Goal: Transaction & Acquisition: Purchase product/service

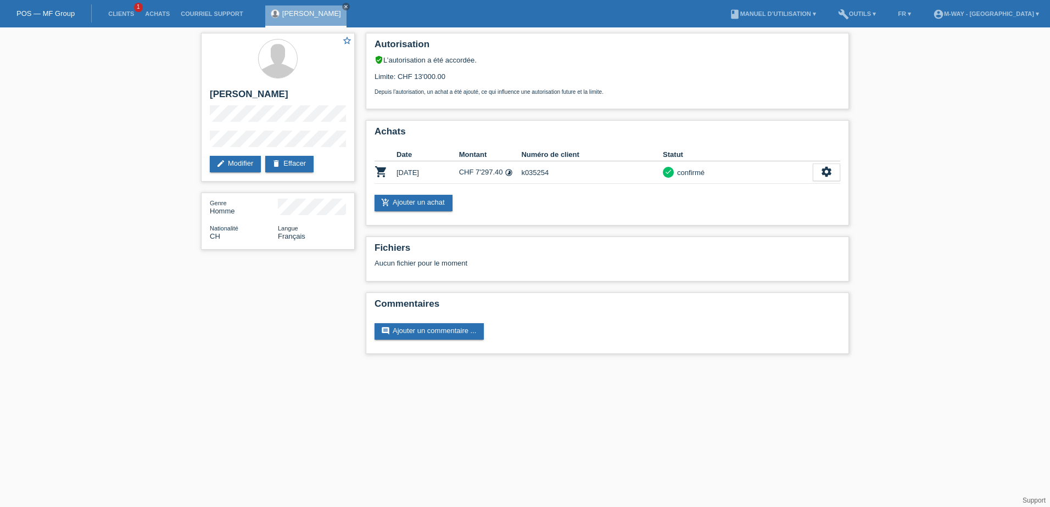
click at [38, 16] on link "POS — MF Group" at bounding box center [45, 13] width 58 height 8
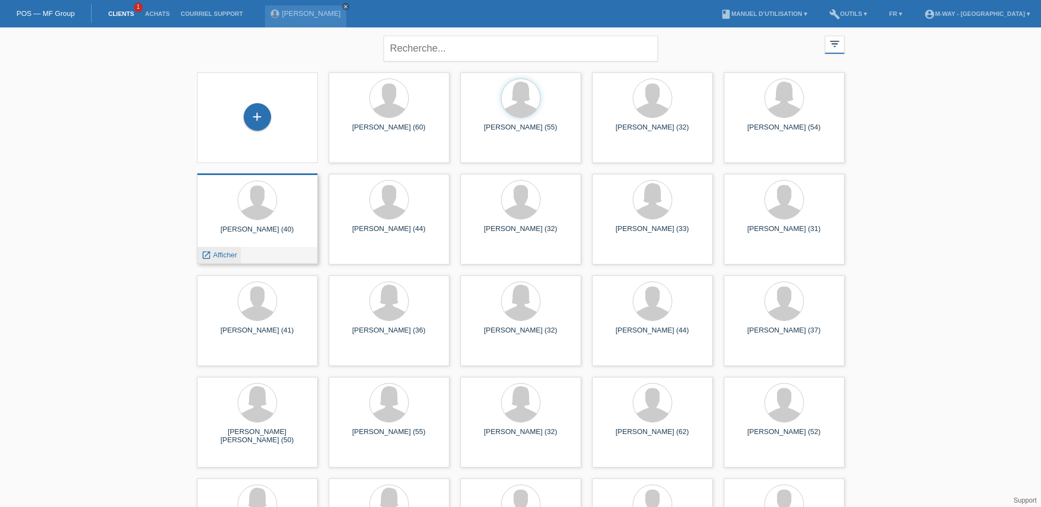
click at [228, 253] on span "Afficher" at bounding box center [225, 255] width 24 height 8
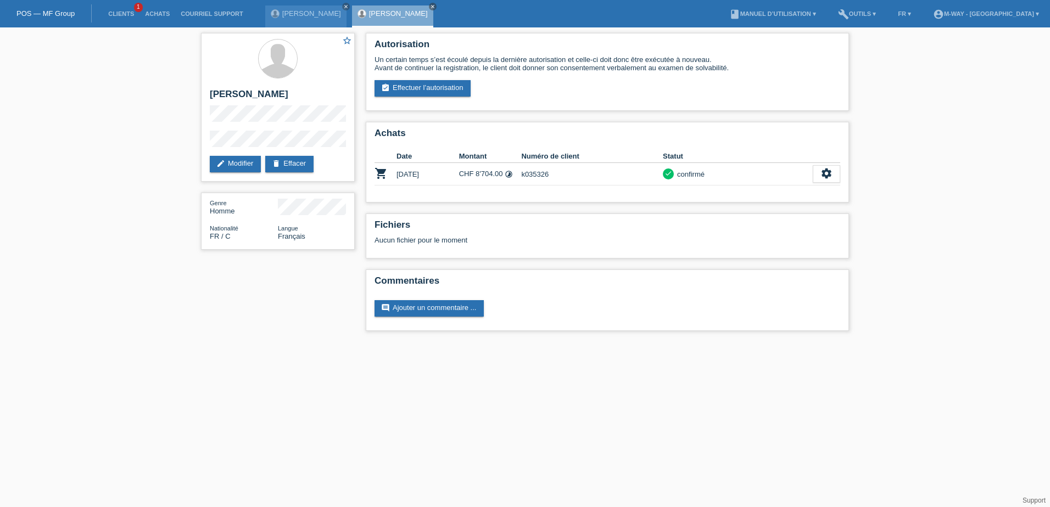
click at [57, 6] on div "POS — MF Group" at bounding box center [46, 13] width 92 height 18
click at [61, 12] on link "POS — MF Group" at bounding box center [45, 13] width 58 height 8
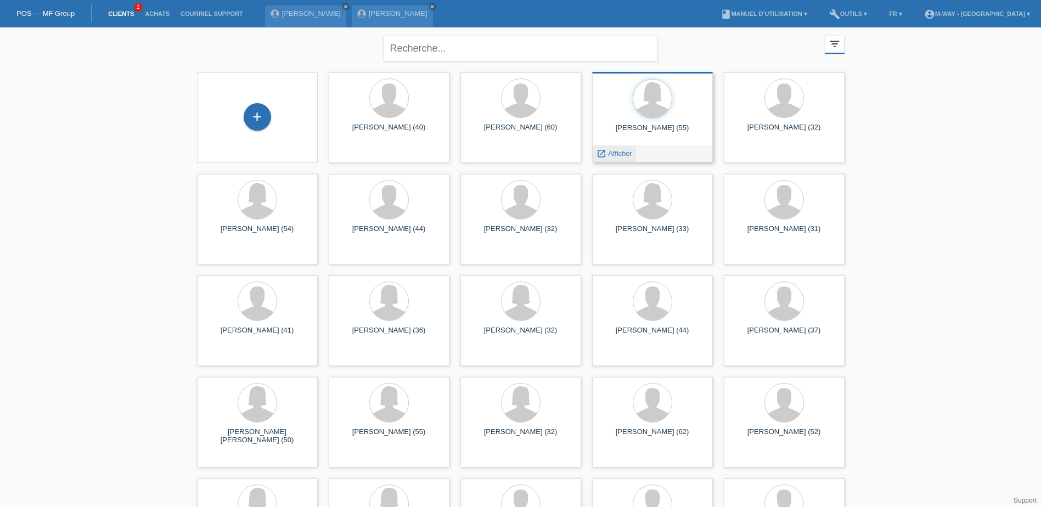
click at [610, 152] on span "Afficher" at bounding box center [620, 153] width 24 height 8
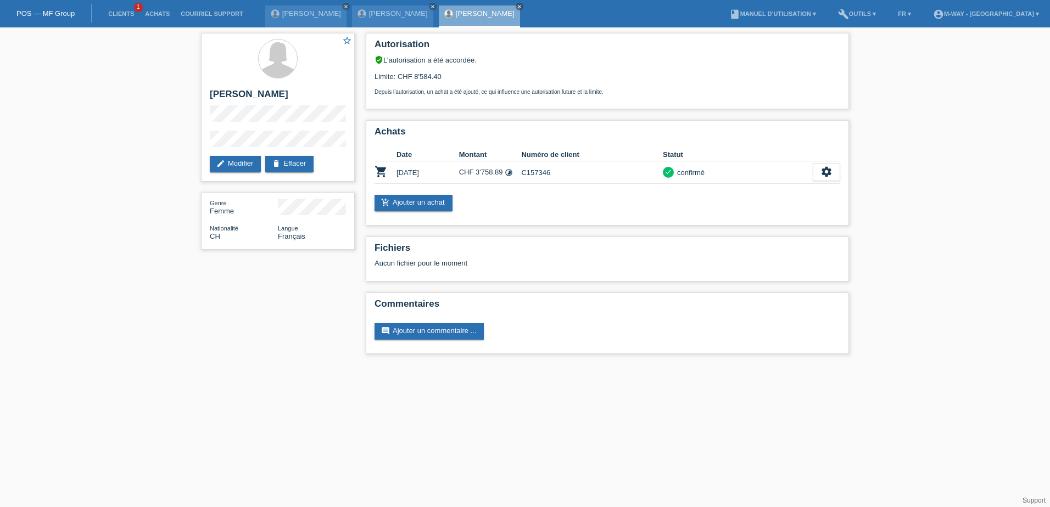
click at [66, 14] on link "POS — MF Group" at bounding box center [45, 13] width 58 height 8
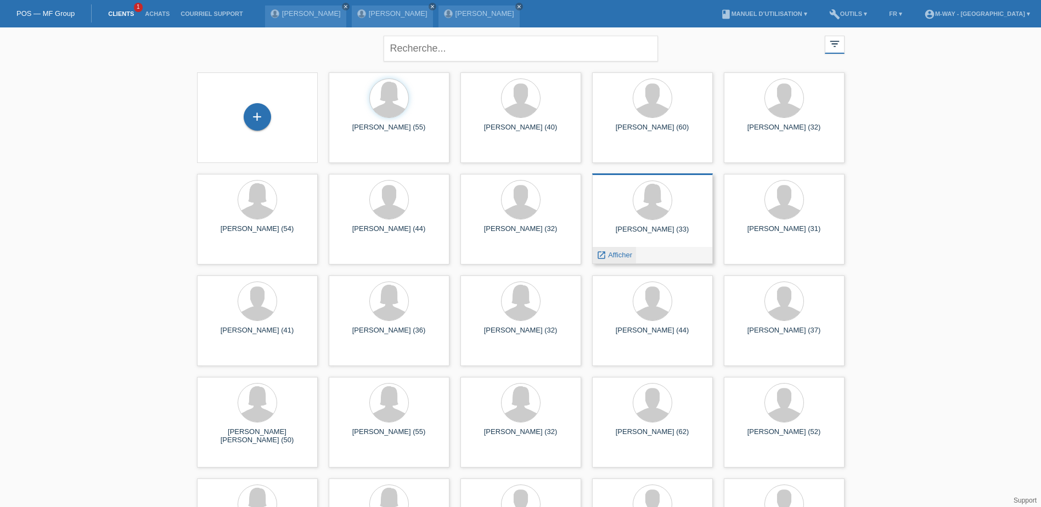
click at [602, 256] on icon "launch" at bounding box center [602, 255] width 10 height 10
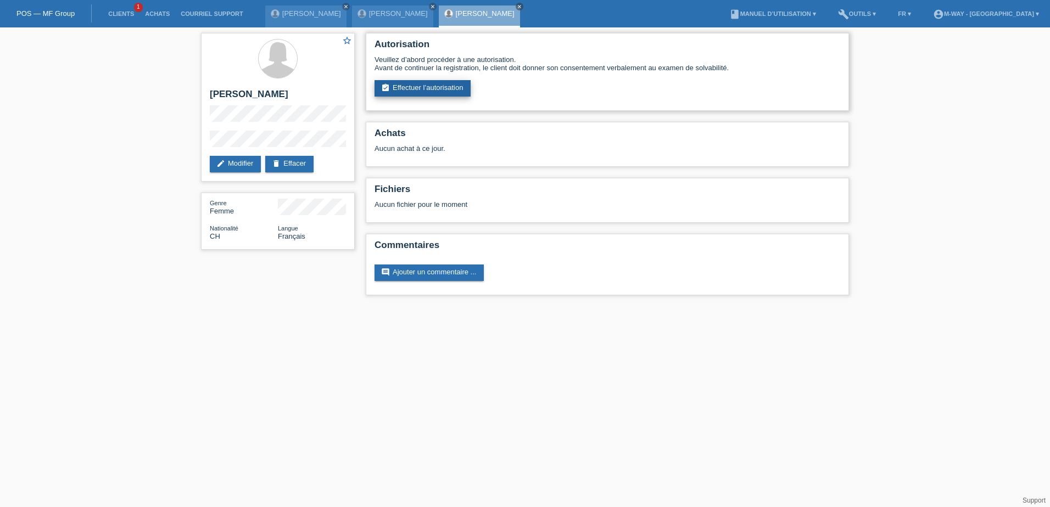
click at [451, 89] on link "assignment_turned_in Effectuer l’autorisation" at bounding box center [422, 88] width 96 height 16
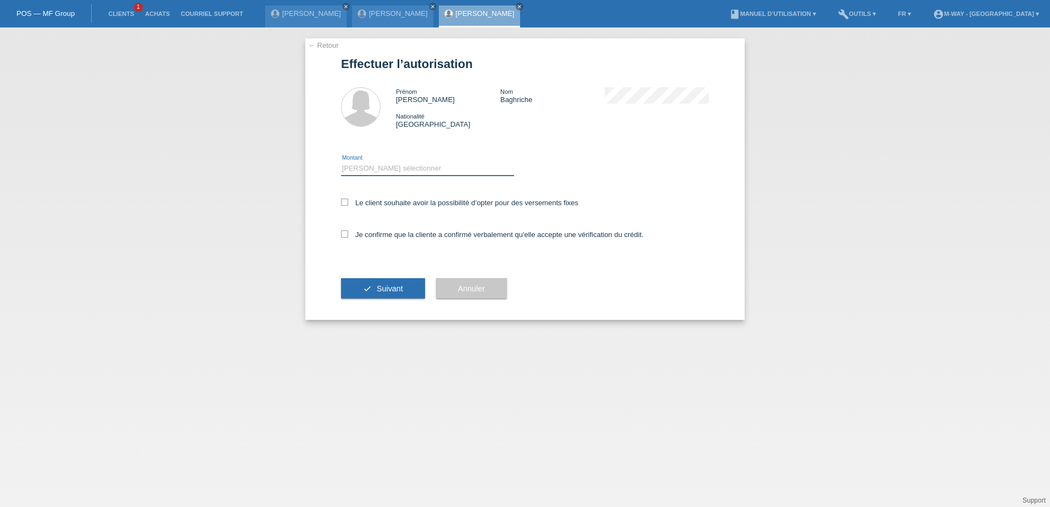
click at [412, 168] on select "Veuillez sélectionner CHF 1.00 - CHF 499.00 CHF 500.00 - CHF 1'999.00 CHF 2'000…" at bounding box center [427, 168] width 173 height 13
select select "3"
click at [341, 162] on select "Veuillez sélectionner CHF 1.00 - CHF 499.00 CHF 500.00 - CHF 1'999.00 CHF 2'000…" at bounding box center [427, 168] width 173 height 13
click at [345, 199] on icon at bounding box center [344, 202] width 7 height 7
click at [345, 199] on input "Le client souhaite avoir la possibilité d’opter pour des versements fixes" at bounding box center [344, 202] width 7 height 7
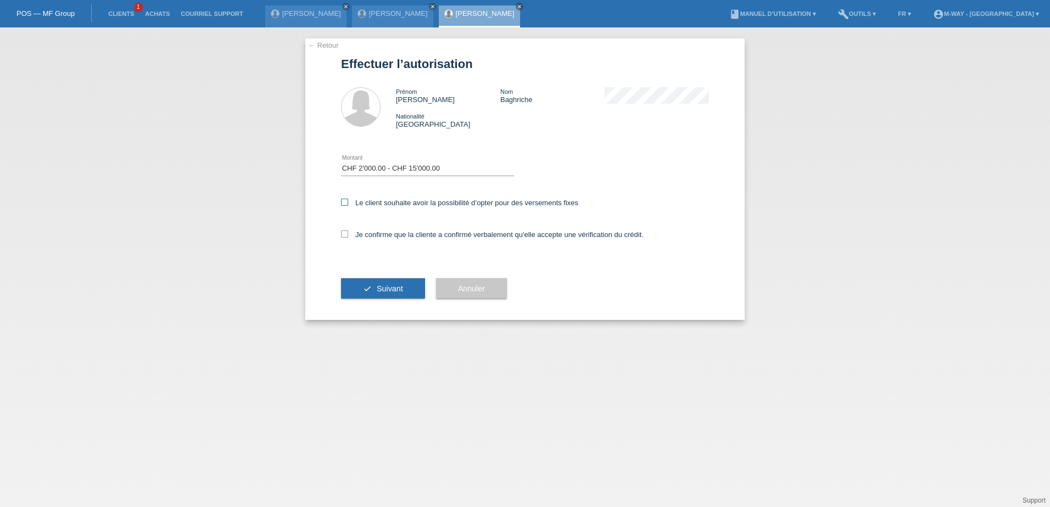
checkbox input "true"
click at [341, 233] on div "← Retour Effectuer l’autorisation [PERSON_NAME] Nom Baghriche Nationalité [DEMO…" at bounding box center [524, 179] width 439 height 282
click at [344, 233] on icon at bounding box center [344, 234] width 7 height 7
click at [344, 233] on input "Je confirme que la cliente a confirmé verbalement qu'elle accepte une vérificat…" at bounding box center [344, 234] width 7 height 7
checkbox input "true"
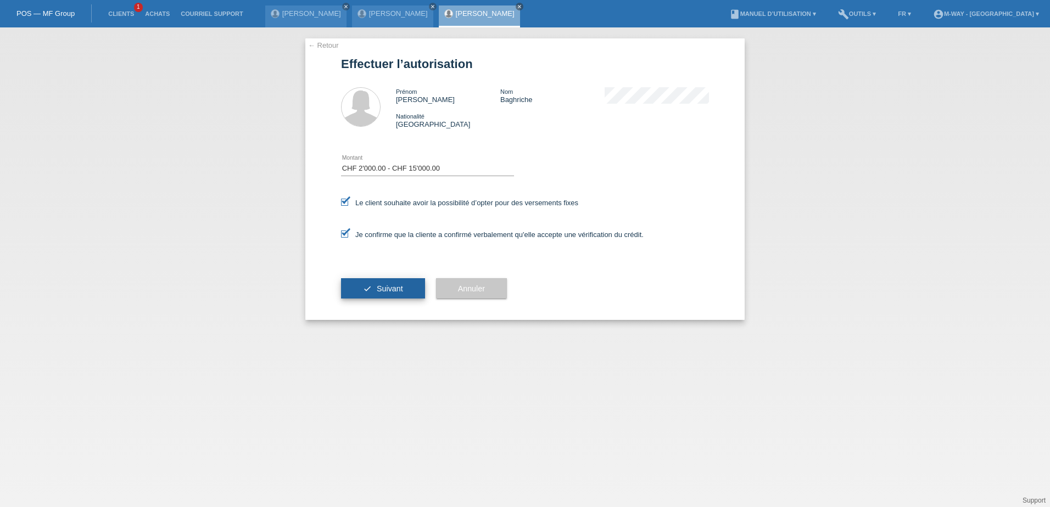
click at [377, 284] on span "Suivant" at bounding box center [390, 288] width 26 height 9
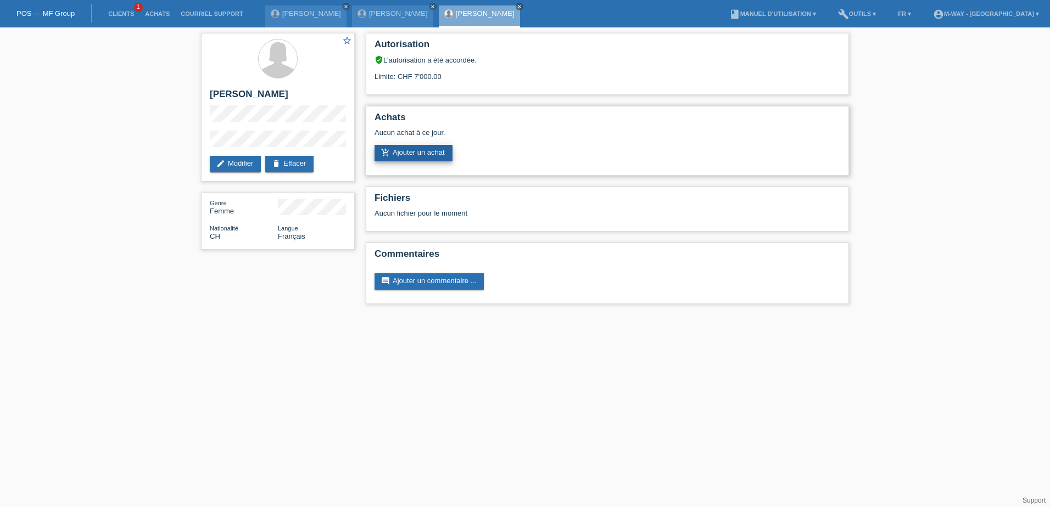
click at [417, 154] on link "add_shopping_cart Ajouter un achat" at bounding box center [413, 153] width 78 height 16
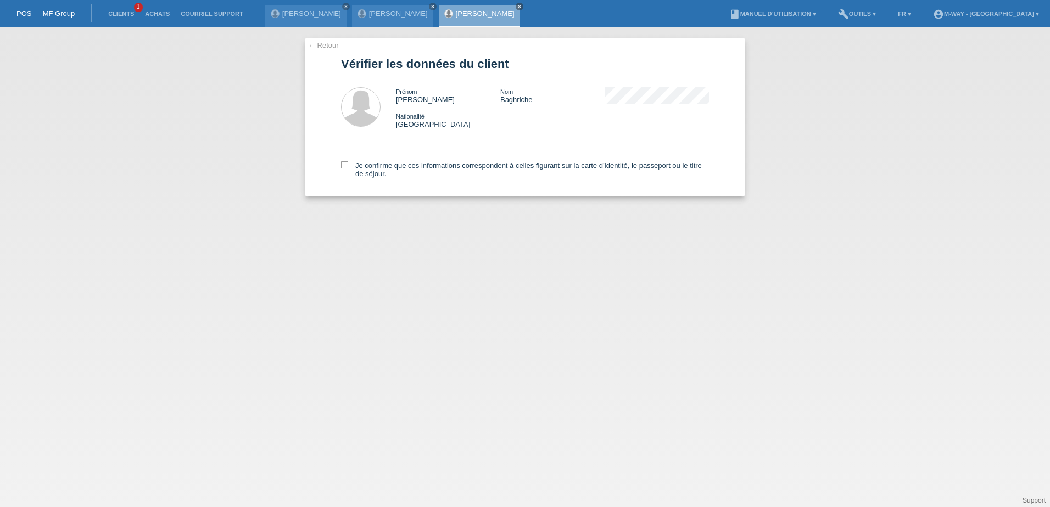
click at [350, 160] on div "Je confirme que ces informations correspondent à celles figurant sur la carte d…" at bounding box center [525, 167] width 368 height 57
click at [346, 164] on icon at bounding box center [344, 164] width 7 height 7
click at [346, 164] on input "Je confirme que ces informations correspondent à celles figurant sur la carte d…" at bounding box center [344, 164] width 7 height 7
checkbox input "true"
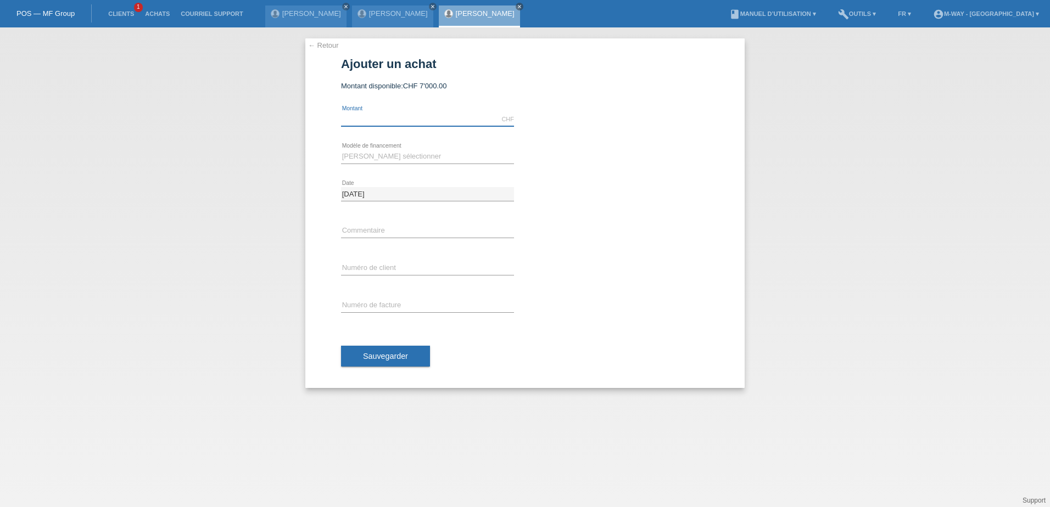
click at [406, 124] on input "text" at bounding box center [427, 120] width 173 height 14
type input "2821.45"
click at [359, 160] on select "Veuillez sélectionner Taux fixes Achat sur facture avec paiement partiel" at bounding box center [427, 156] width 173 height 13
select select "77"
click at [341, 150] on select "Veuillez sélectionner Taux fixes Achat sur facture avec paiement partiel" at bounding box center [427, 156] width 173 height 13
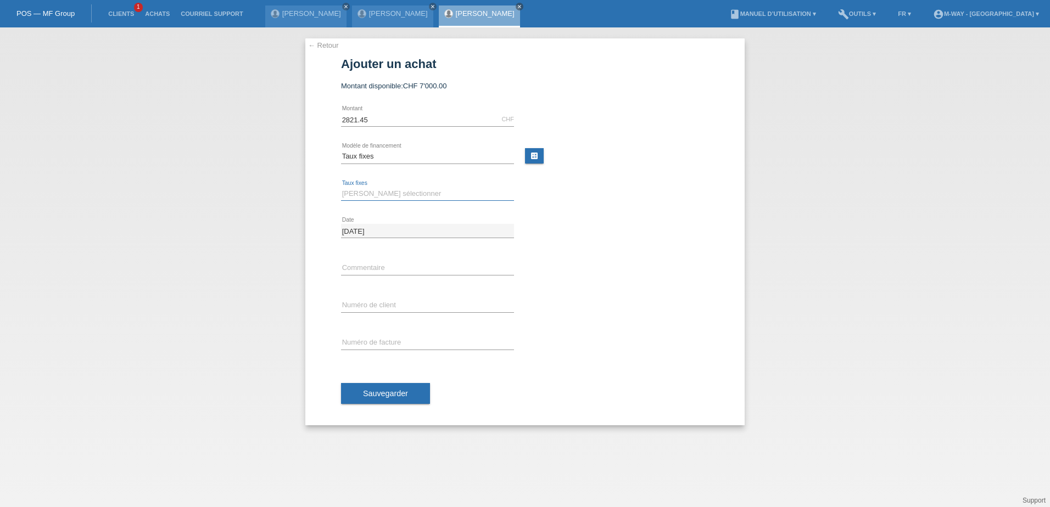
click at [368, 199] on select "Veuillez sélectionner 4 versements 5 versements 6 versements 7 versements 8 ver…" at bounding box center [427, 193] width 173 height 13
select select "202"
click at [341, 187] on select "Veuillez sélectionner 4 versements 5 versements 6 versements 7 versements 8 ver…" at bounding box center [427, 193] width 173 height 13
click at [366, 306] on input "text" at bounding box center [427, 306] width 173 height 14
type input "k035329"
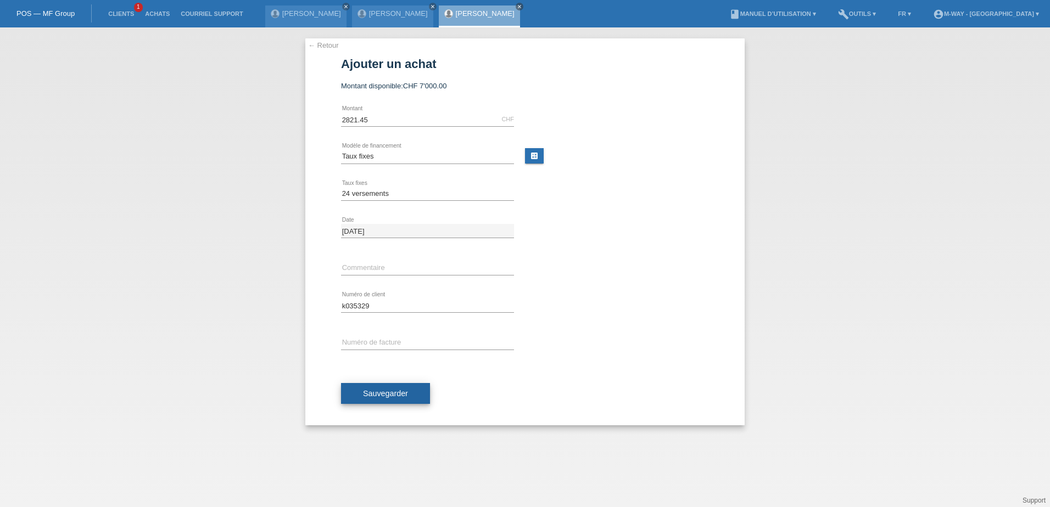
click at [388, 396] on span "Sauvegarder" at bounding box center [385, 393] width 45 height 9
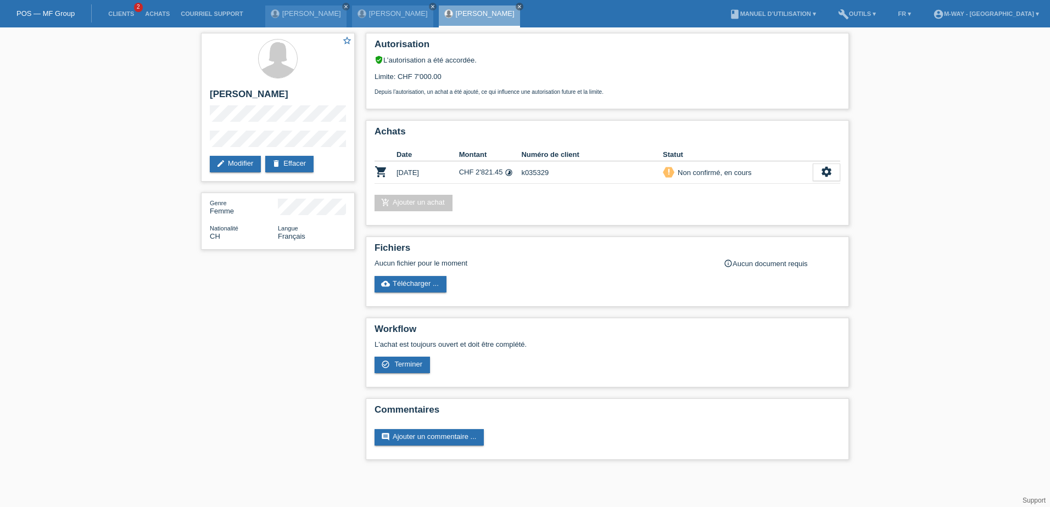
click at [880, 229] on div "star_border [PERSON_NAME] edit Modifier delete Effacer Genre Femme Nationalité …" at bounding box center [525, 249] width 1050 height 444
